Goal: Entertainment & Leisure: Consume media (video, audio)

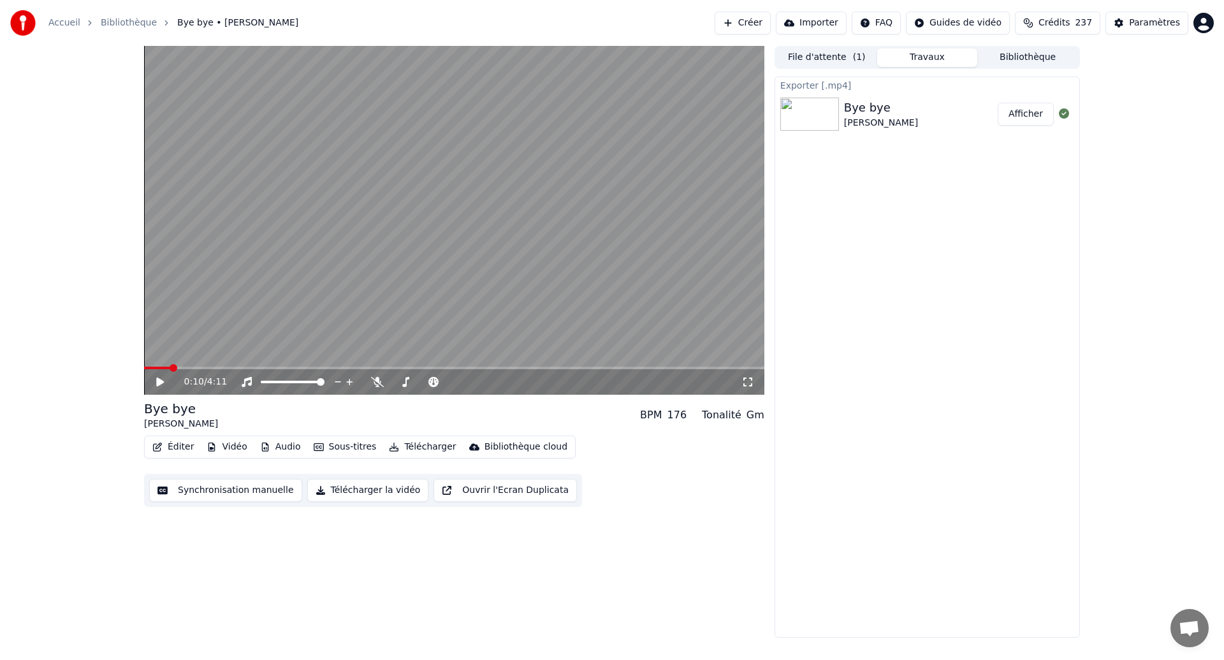
click at [1022, 113] on button "Afficher" at bounding box center [1026, 114] width 56 height 23
click at [153, 370] on div "0:10 / 4:11" at bounding box center [454, 382] width 620 height 26
click at [152, 370] on div "0:10 / 4:11" at bounding box center [454, 382] width 620 height 26
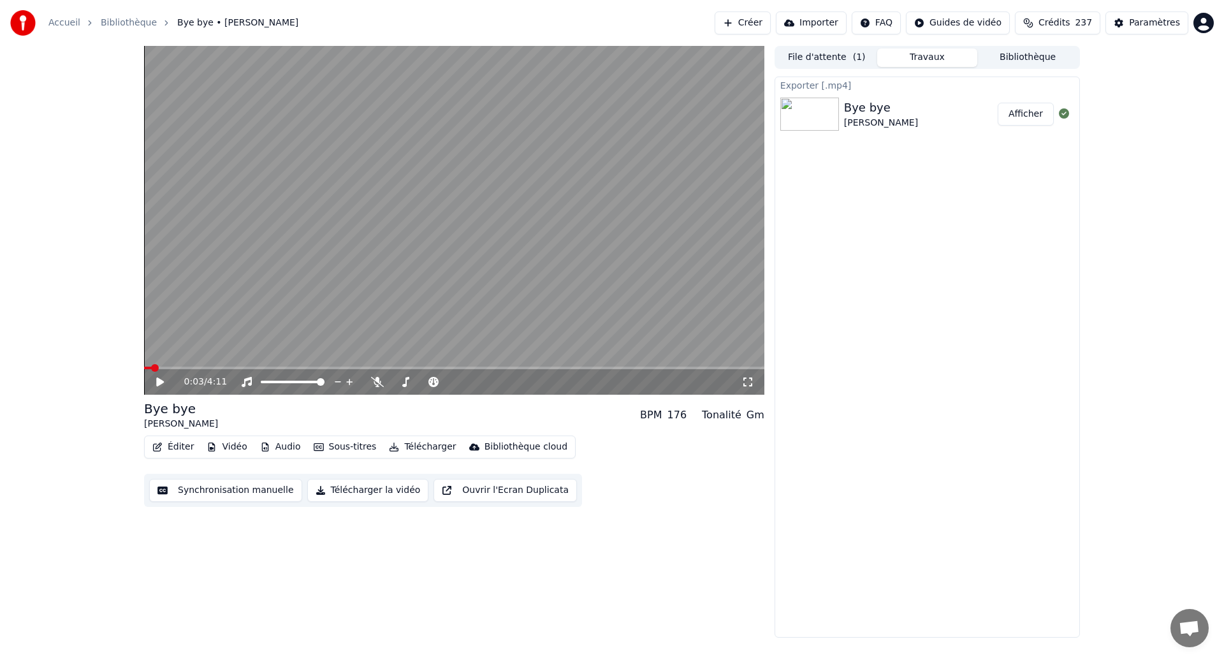
click at [144, 369] on span at bounding box center [148, 368] width 8 height 3
click at [163, 379] on icon at bounding box center [169, 382] width 30 height 10
click at [485, 214] on video at bounding box center [454, 220] width 620 height 349
click at [154, 368] on span at bounding box center [320, 368] width 353 height 3
click at [160, 379] on icon at bounding box center [169, 382] width 30 height 10
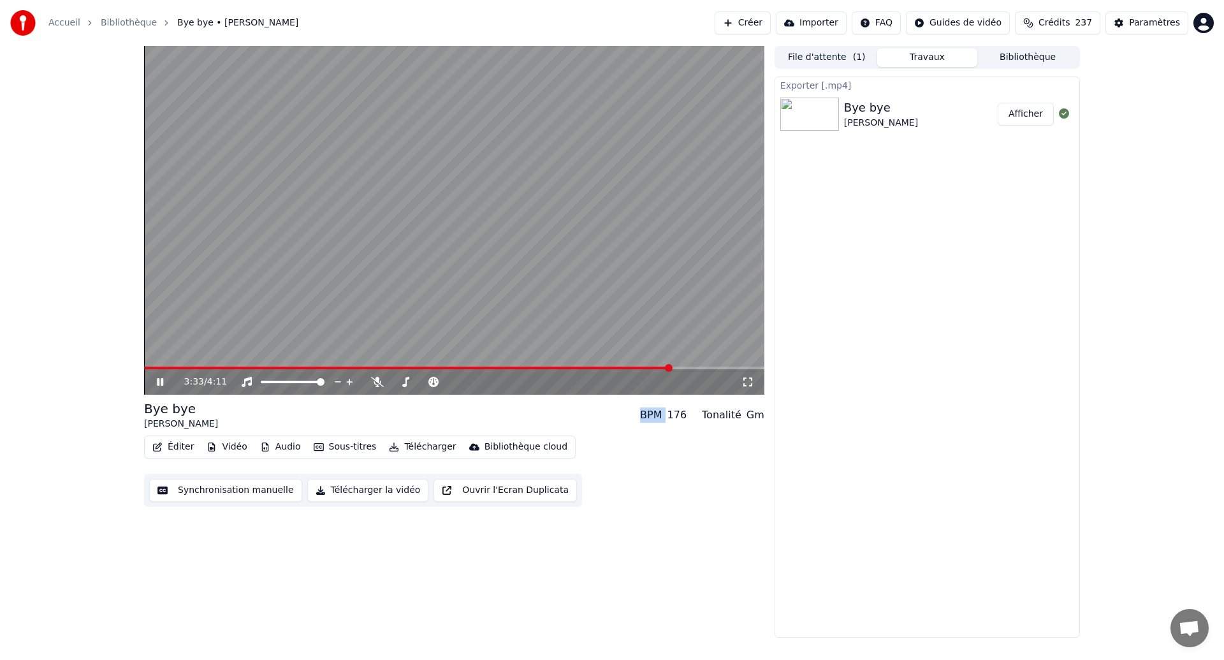
click at [617, 367] on span at bounding box center [407, 368] width 527 height 3
click at [617, 367] on span at bounding box center [406, 368] width 525 height 3
click at [607, 367] on span at bounding box center [413, 368] width 538 height 3
click at [606, 367] on span at bounding box center [375, 368] width 462 height 3
click at [598, 369] on span at bounding box center [371, 368] width 455 height 3
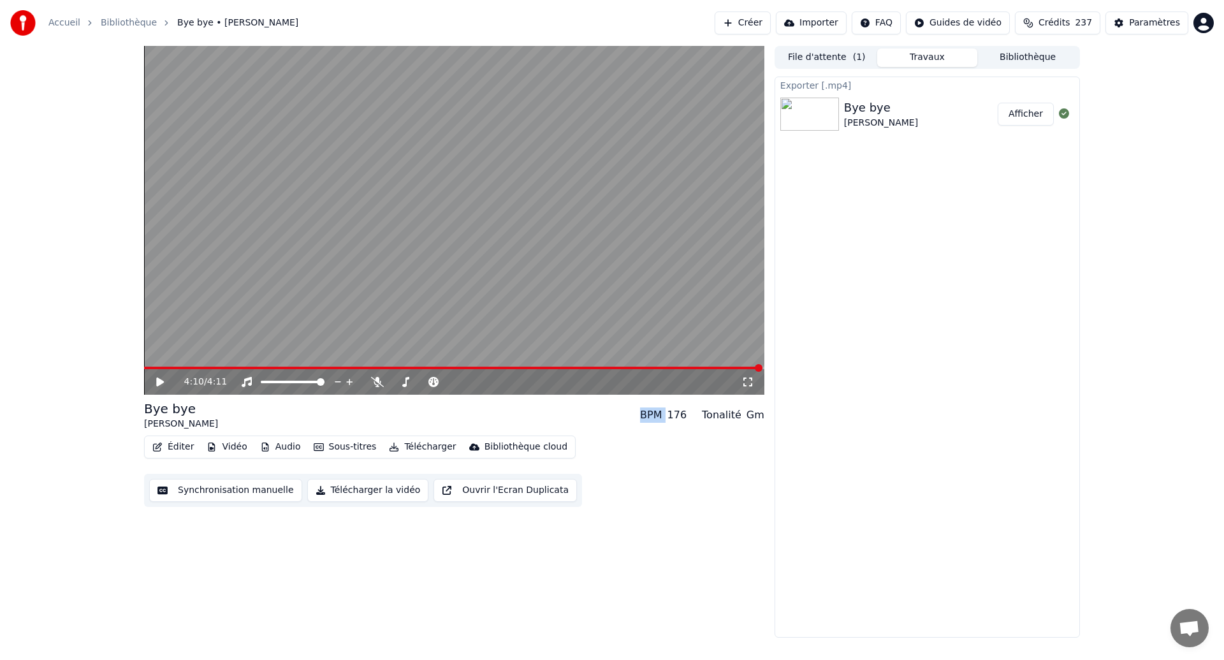
click at [155, 369] on span at bounding box center [453, 368] width 619 height 3
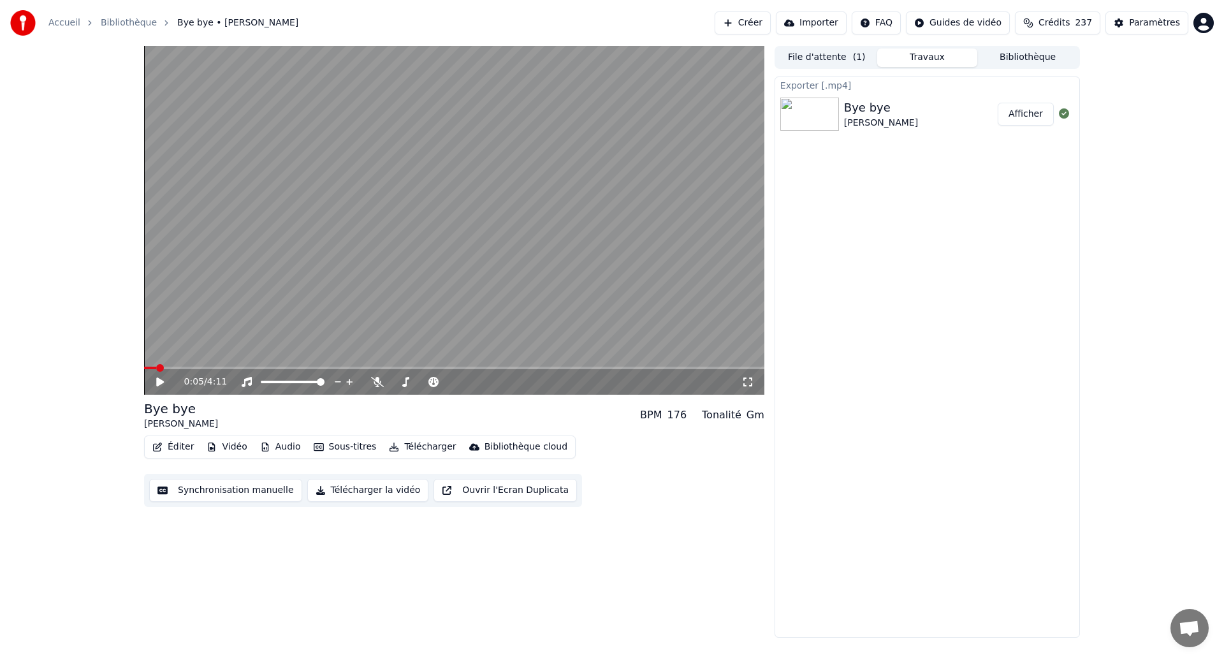
click at [161, 381] on icon at bounding box center [160, 381] width 8 height 9
click at [149, 368] on span at bounding box center [156, 368] width 25 height 3
click at [457, 187] on video at bounding box center [454, 220] width 620 height 349
click at [464, 192] on video at bounding box center [454, 220] width 620 height 349
